Goal: Browse casually

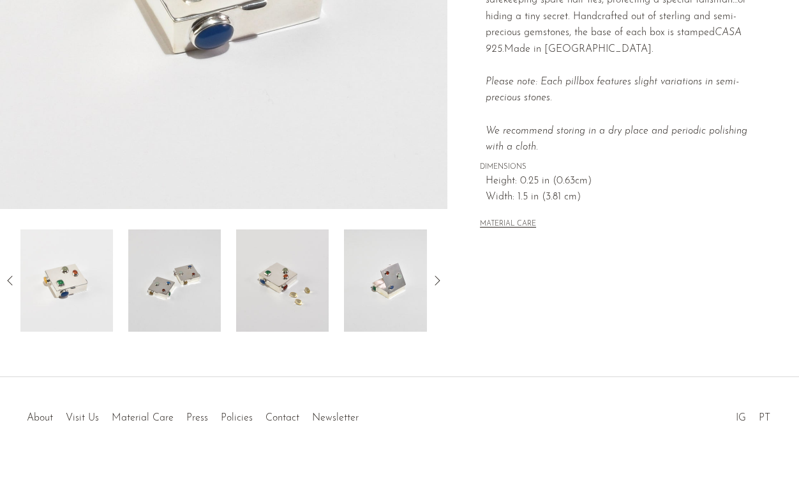
scroll to position [329, 0]
click at [404, 277] on img at bounding box center [390, 280] width 93 height 102
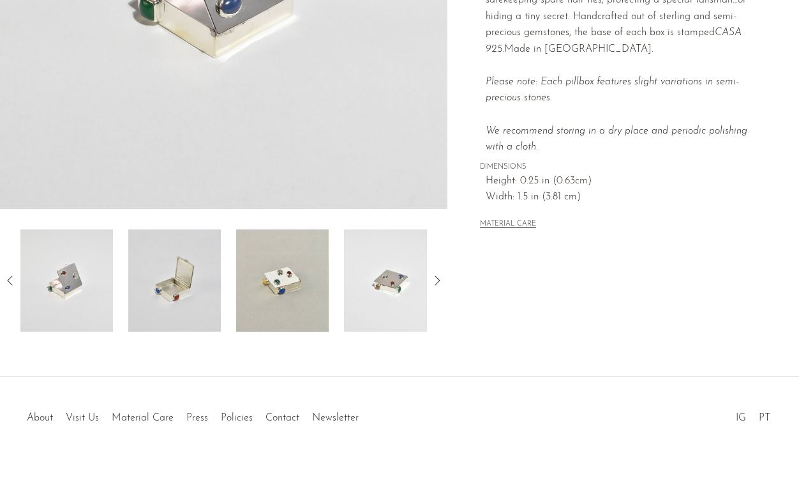
click at [388, 284] on img at bounding box center [390, 280] width 93 height 102
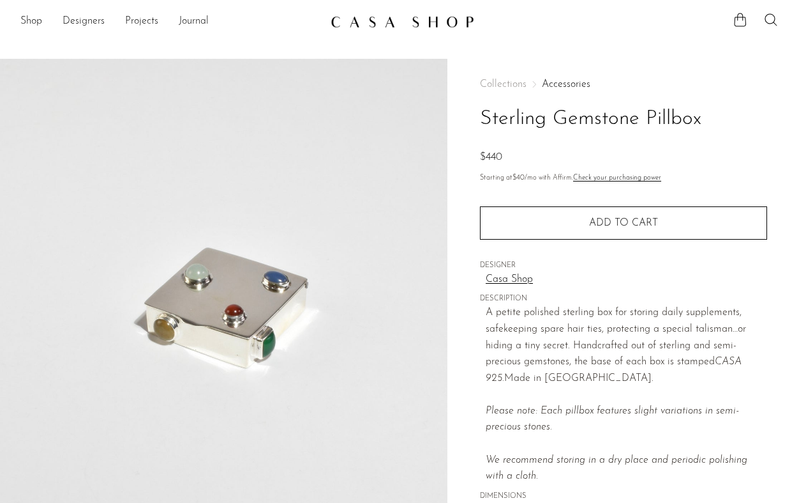
scroll to position [0, 0]
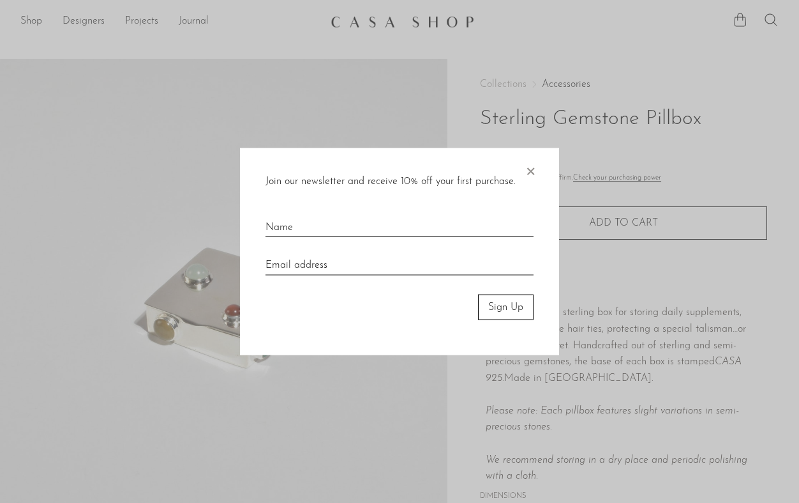
click at [529, 169] on span "×" at bounding box center [530, 168] width 13 height 41
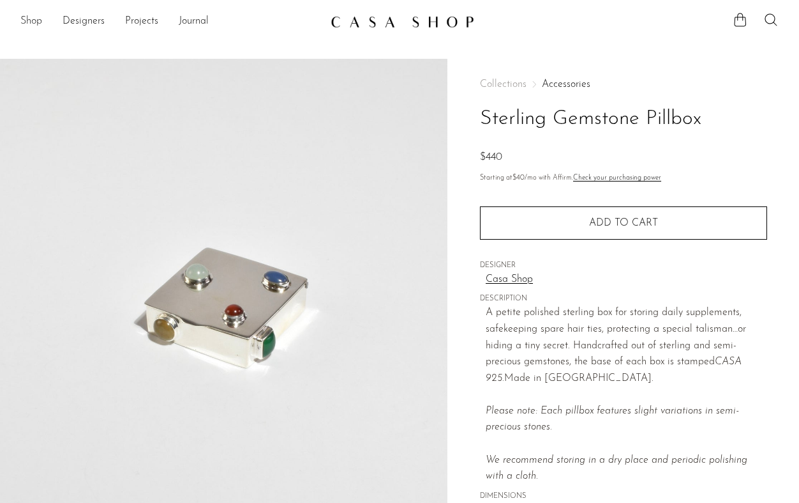
click at [34, 23] on link "Shop" at bounding box center [31, 21] width 22 height 17
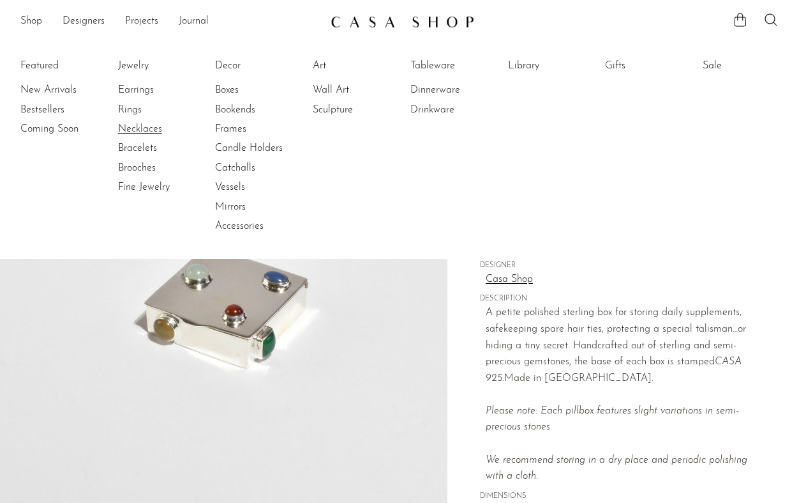
click at [135, 133] on link "Necklaces" at bounding box center [166, 129] width 96 height 14
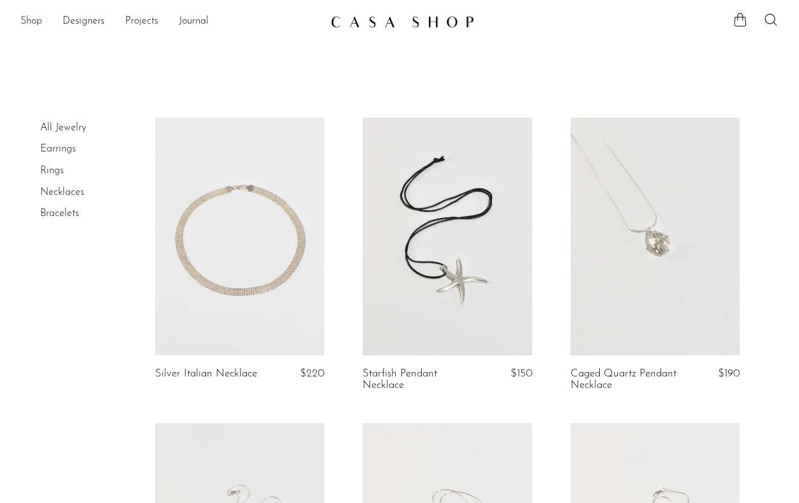
click at [29, 20] on link "Shop" at bounding box center [31, 21] width 22 height 17
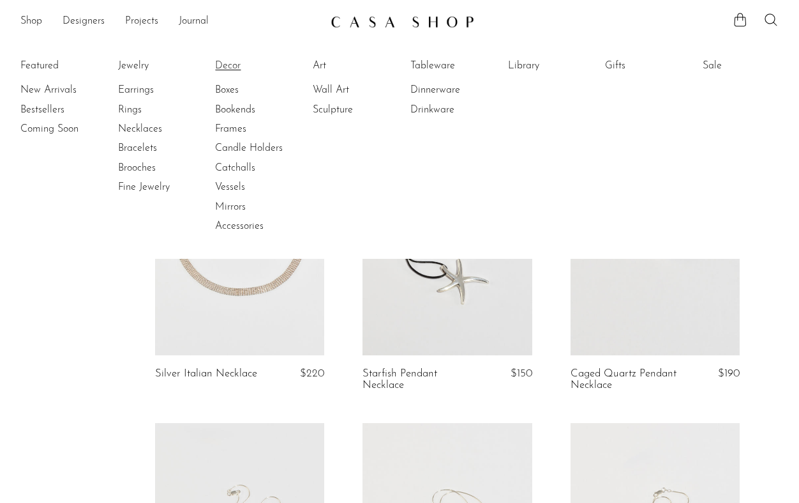
click at [225, 68] on link "Decor" at bounding box center [263, 66] width 96 height 14
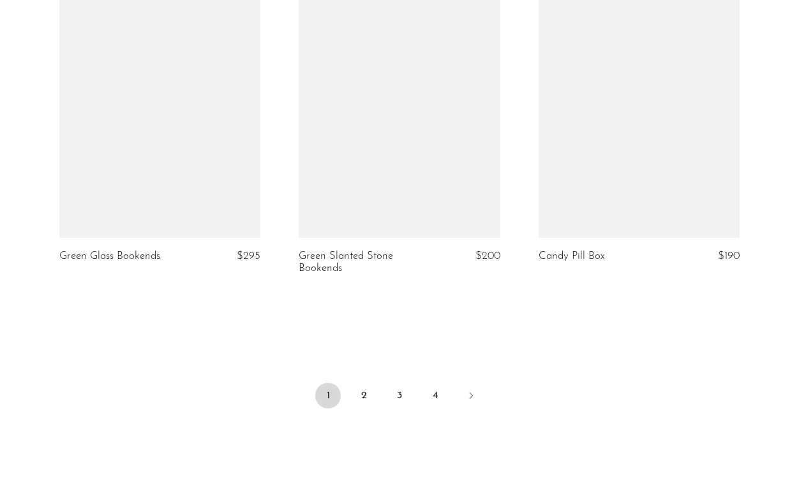
scroll to position [3966, 0]
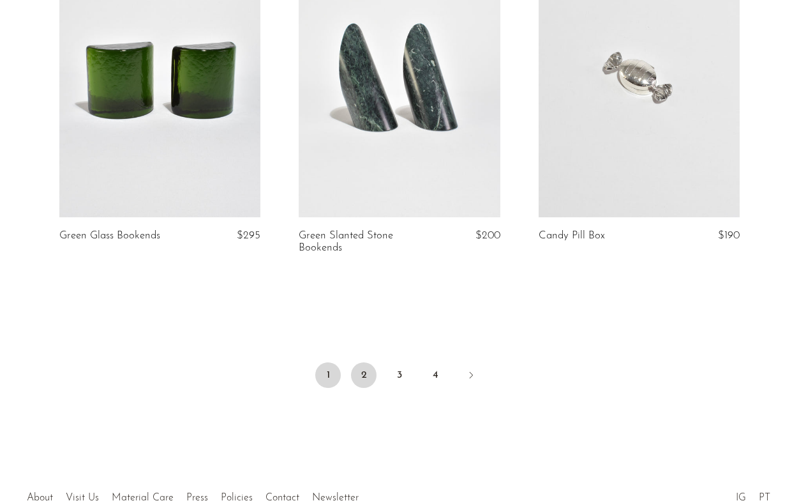
click at [364, 372] on link "2" at bounding box center [364, 375] width 26 height 26
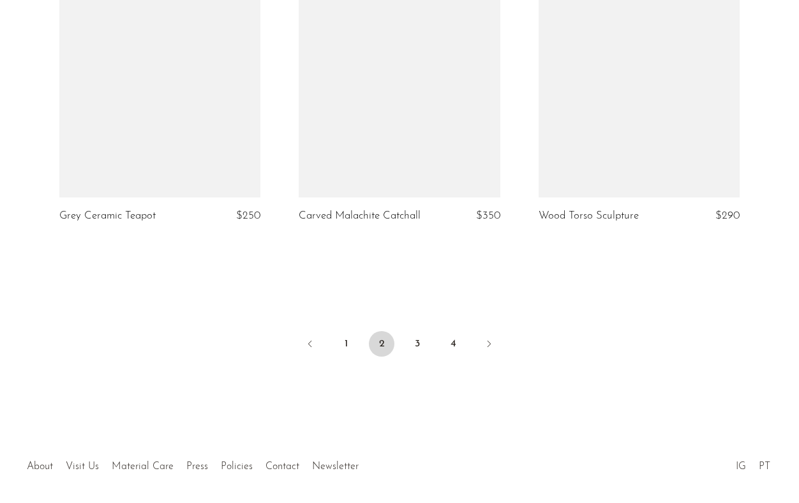
scroll to position [3987, 0]
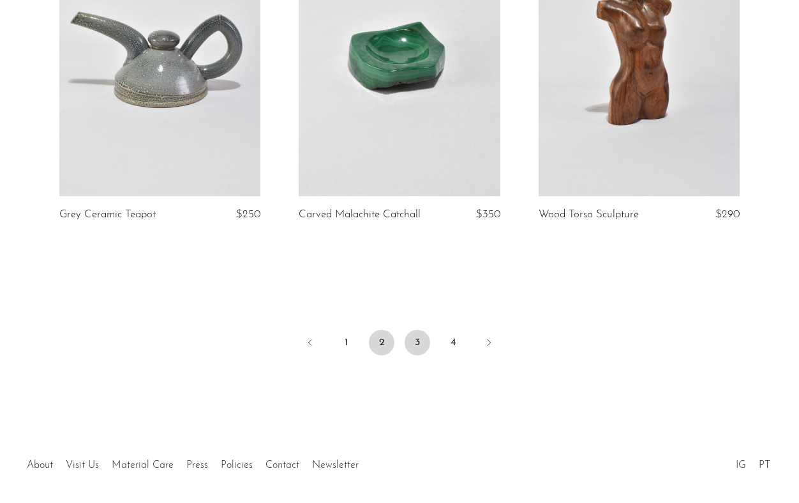
click at [423, 347] on link "3" at bounding box center [418, 343] width 26 height 26
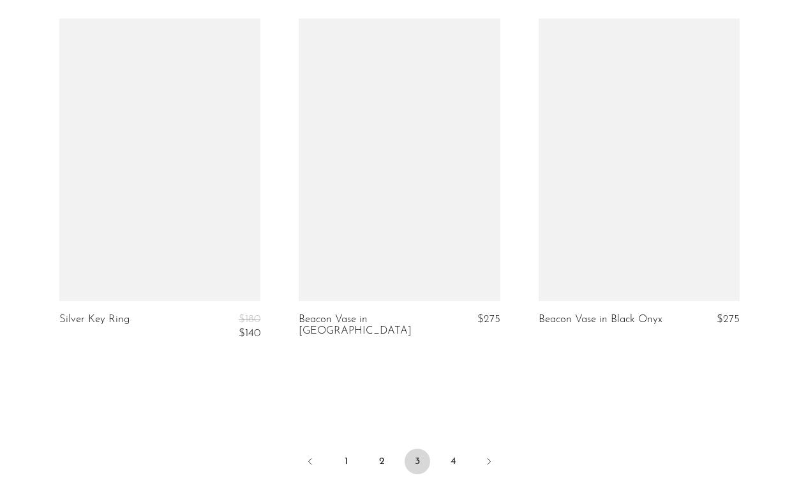
scroll to position [3895, 0]
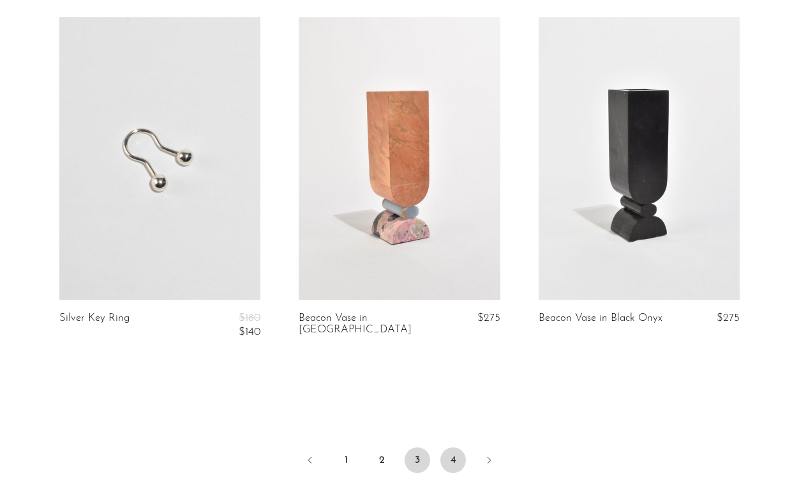
click at [453, 447] on link "4" at bounding box center [454, 460] width 26 height 26
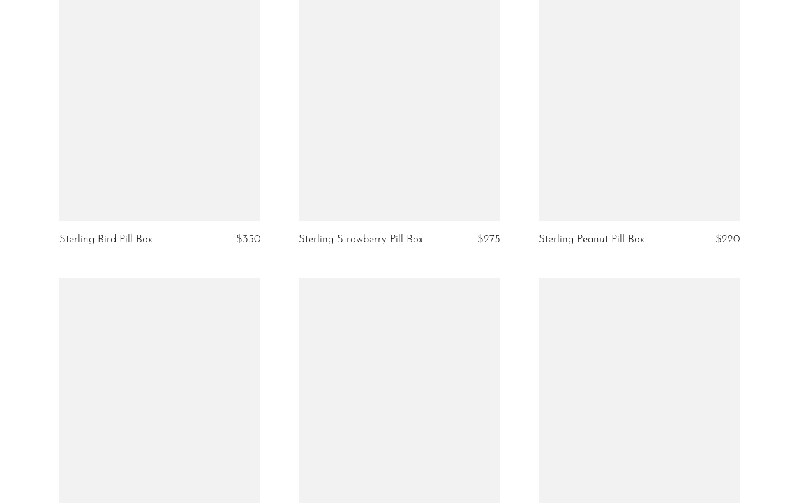
scroll to position [853, 0]
